Goal: Download file/media

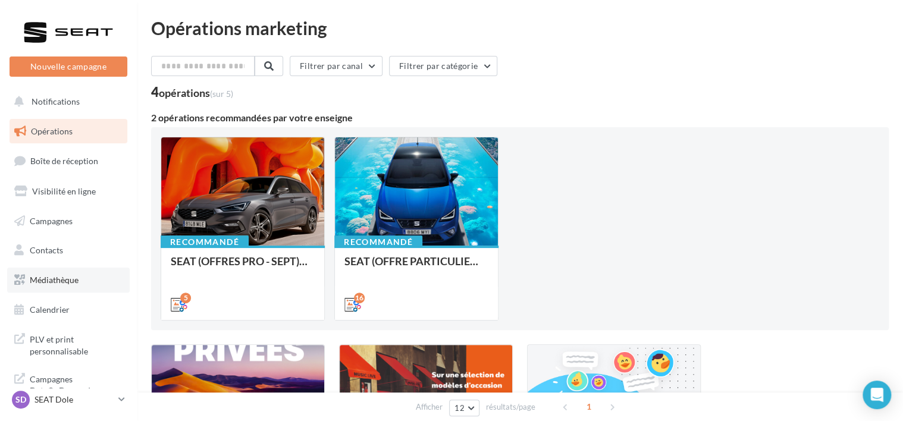
click at [39, 283] on span "Médiathèque" at bounding box center [54, 280] width 49 height 10
click at [59, 278] on span "Médiathèque" at bounding box center [54, 280] width 49 height 10
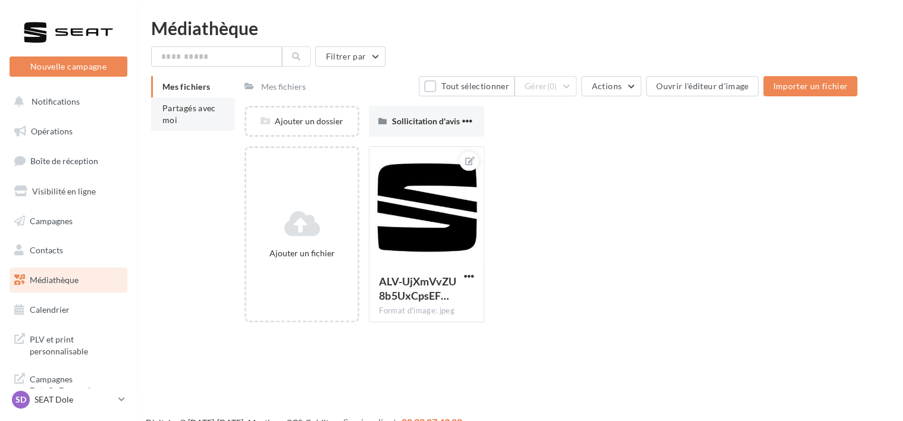
click at [187, 111] on span "Partagés avec moi" at bounding box center [189, 114] width 54 height 22
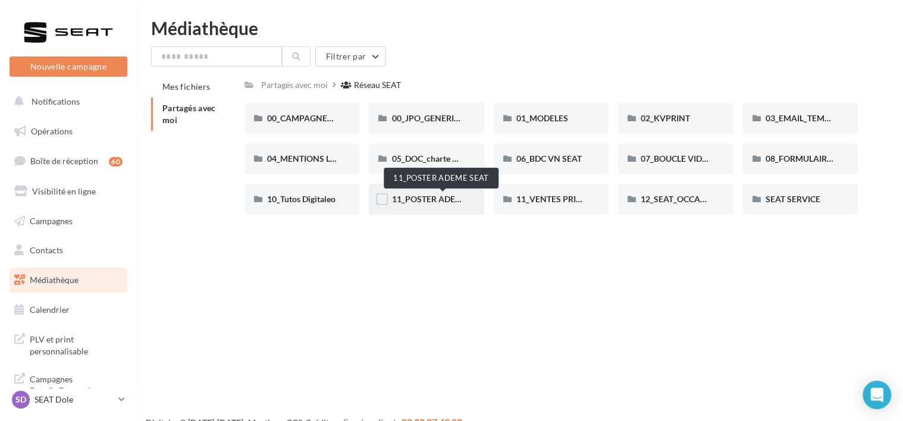
click at [421, 199] on span "11_POSTER ADEME SEAT" at bounding box center [439, 199] width 97 height 10
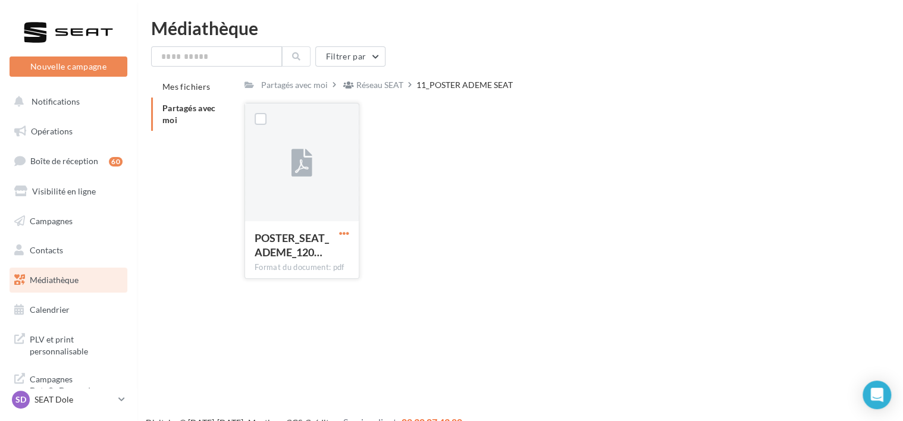
click at [340, 233] on span "button" at bounding box center [344, 233] width 10 height 10
click at [303, 260] on button "Télécharger" at bounding box center [292, 257] width 119 height 31
click at [338, 235] on button "button" at bounding box center [344, 234] width 15 height 12
click at [304, 259] on button "Télécharger" at bounding box center [292, 257] width 119 height 31
click at [199, 102] on li "Partagés avec moi" at bounding box center [193, 114] width 84 height 33
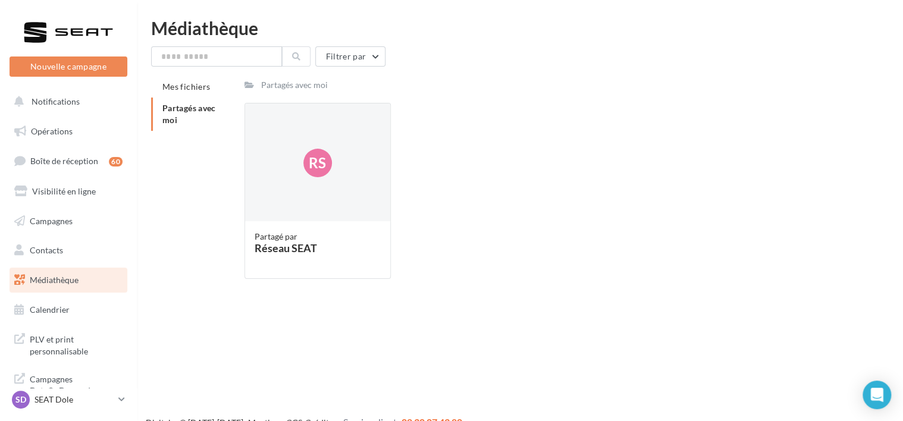
click at [211, 108] on span "Partagés avec moi" at bounding box center [189, 114] width 54 height 22
click at [277, 176] on div "Rs" at bounding box center [317, 163] width 145 height 119
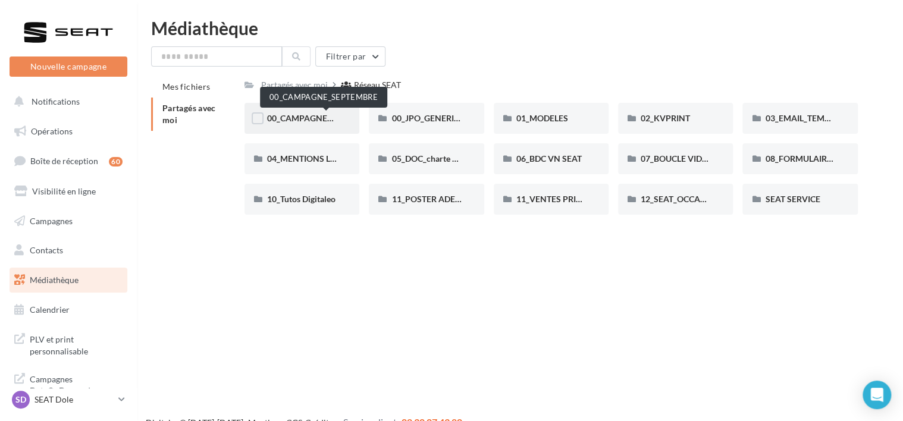
click at [324, 114] on span "00_CAMPAGNE_SEPTEMBRE" at bounding box center [322, 118] width 111 height 10
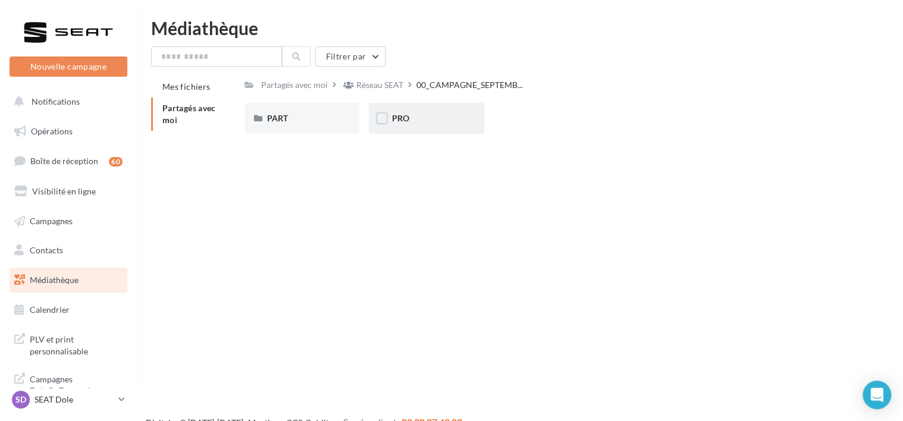
click at [456, 129] on div "PRO" at bounding box center [426, 118] width 115 height 31
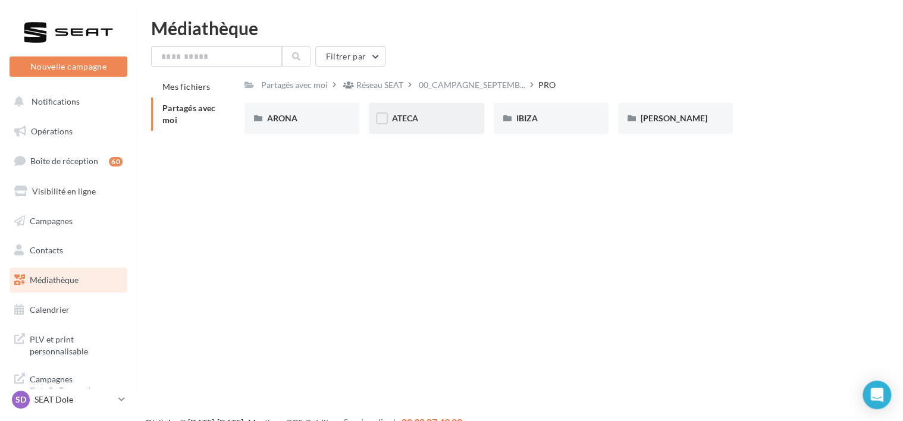
click at [464, 113] on div "ATECA" at bounding box center [426, 118] width 115 height 31
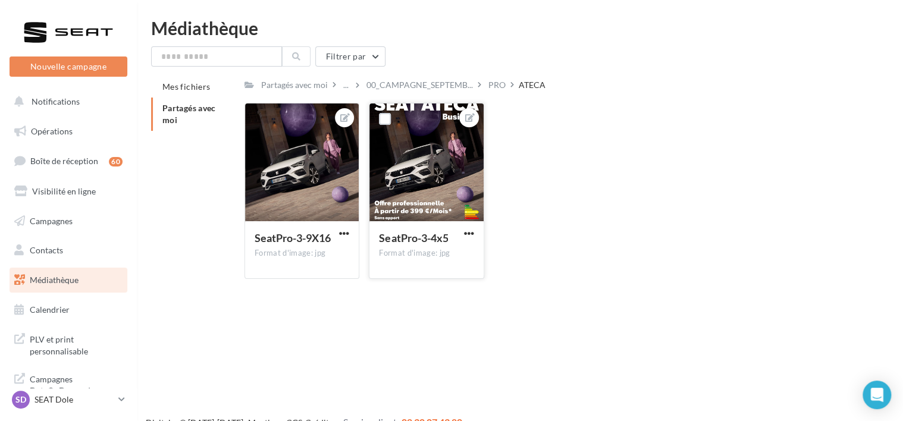
click at [474, 234] on button "button" at bounding box center [469, 234] width 15 height 12
click at [412, 296] on button "Télécharger" at bounding box center [414, 287] width 126 height 31
click at [338, 236] on button "button" at bounding box center [344, 234] width 15 height 12
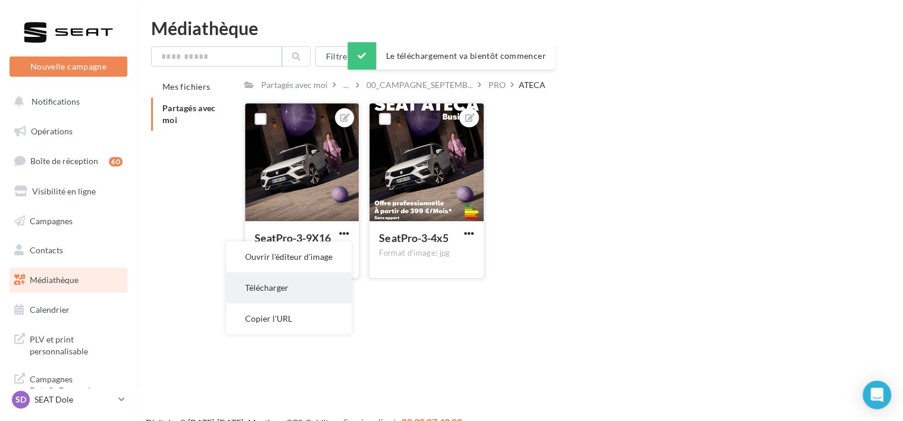
drag, startPoint x: 303, startPoint y: 292, endPoint x: 446, endPoint y: 247, distance: 149.2
click at [304, 292] on button "Télécharger" at bounding box center [289, 287] width 126 height 31
